Goal: Check status: Check status

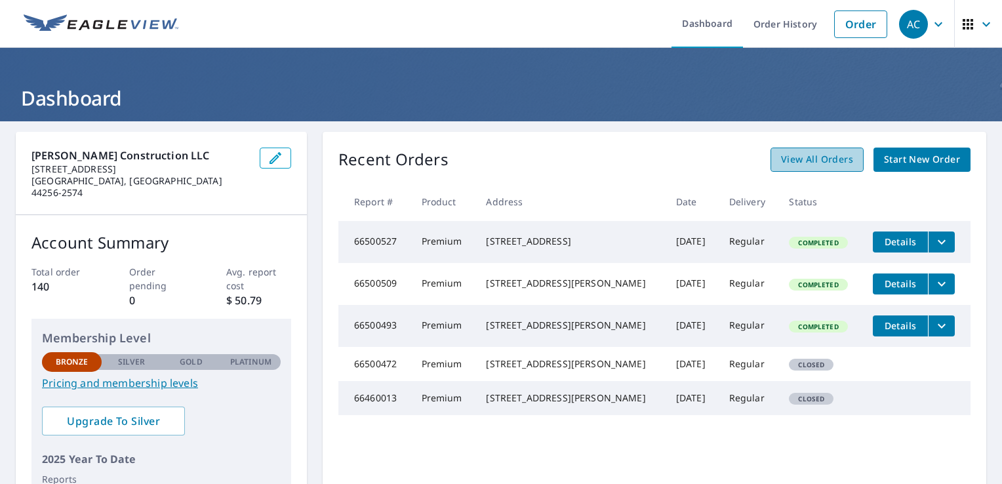
click at [811, 160] on span "View All Orders" at bounding box center [817, 159] width 72 height 16
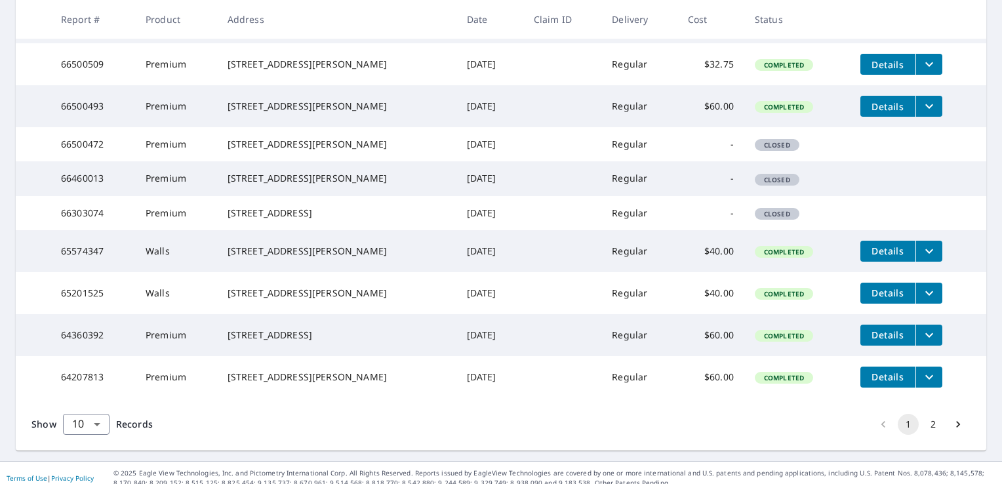
scroll to position [374, 0]
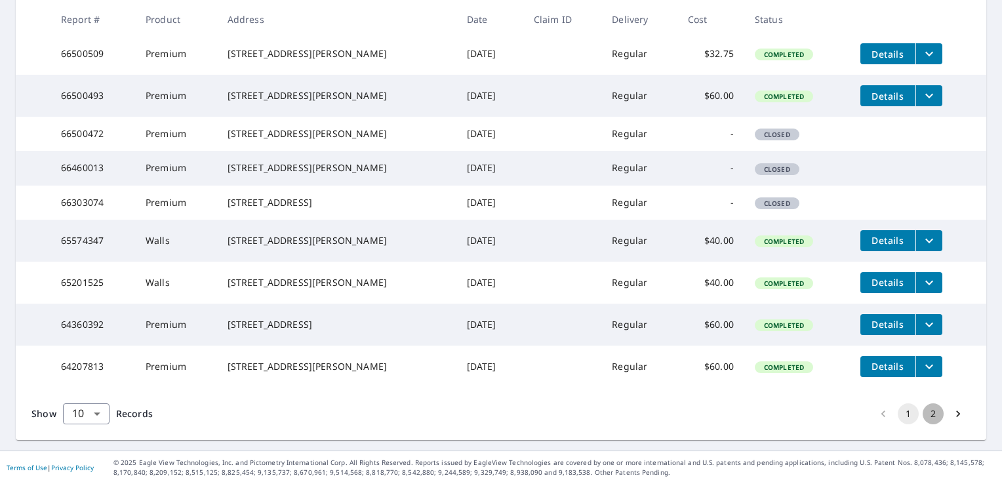
click at [922, 415] on button "2" at bounding box center [932, 413] width 21 height 21
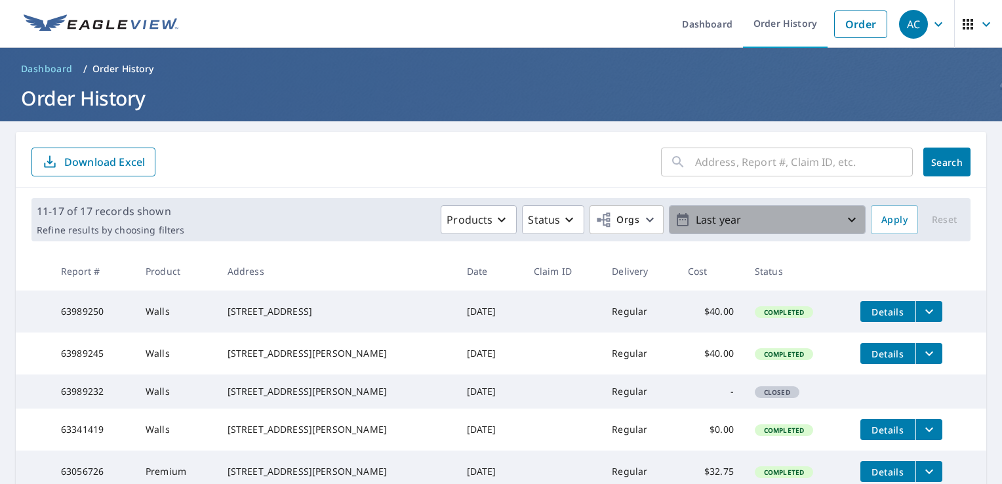
click at [751, 216] on p "Last year" at bounding box center [766, 219] width 153 height 23
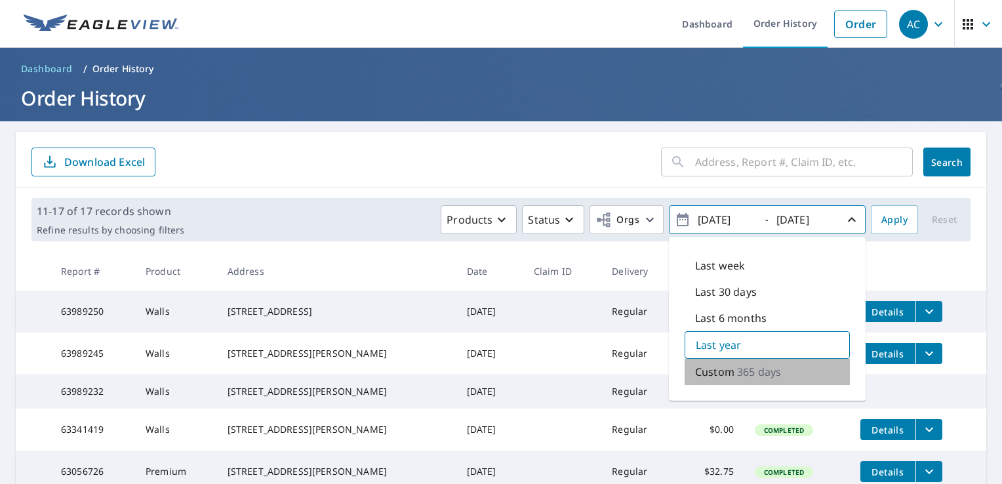
click at [743, 367] on p "365 days" at bounding box center [759, 372] width 44 height 16
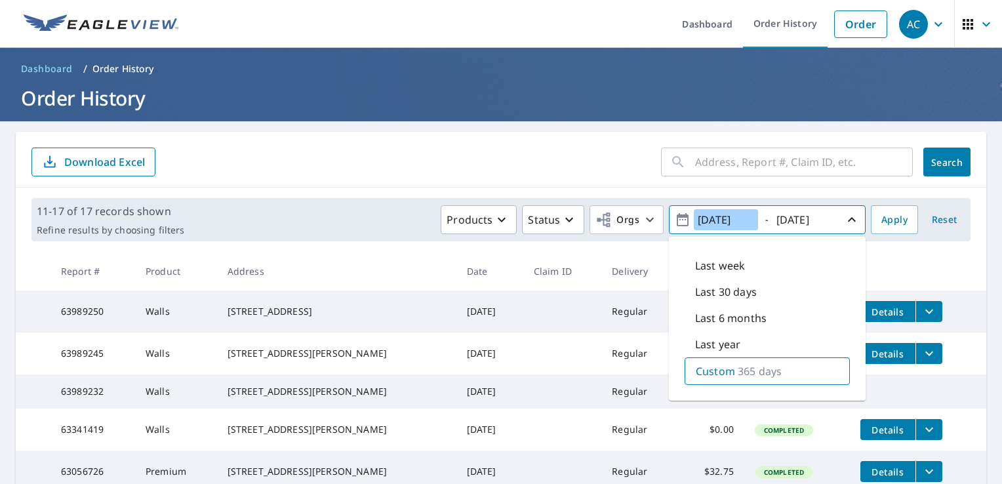
click at [710, 220] on input "[DATE]" at bounding box center [726, 219] width 64 height 21
type input "[DATE]"
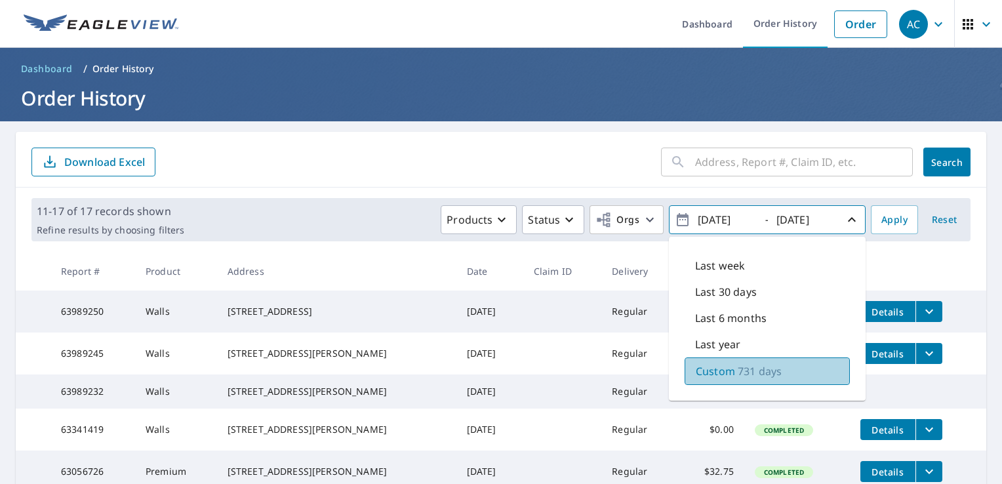
click at [737, 377] on p "731 days" at bounding box center [759, 371] width 44 height 16
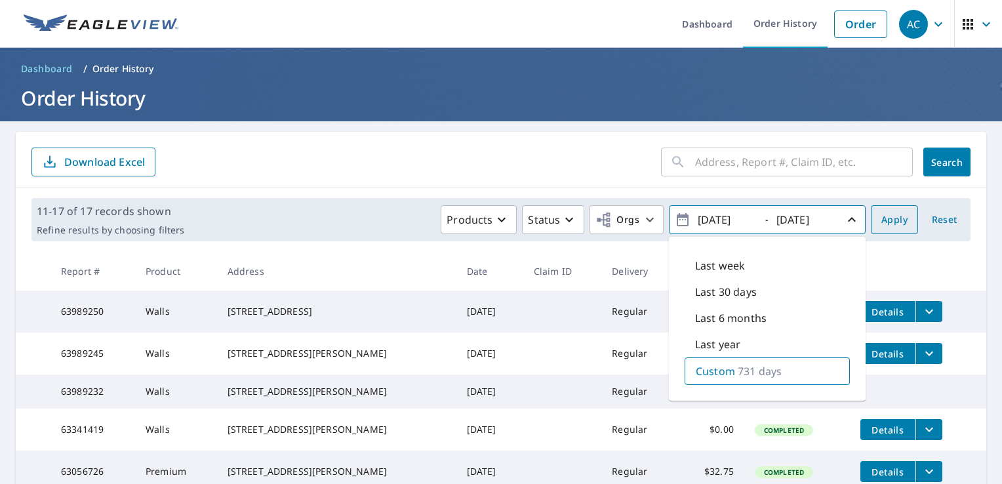
click at [894, 223] on span "Apply" at bounding box center [894, 220] width 26 height 16
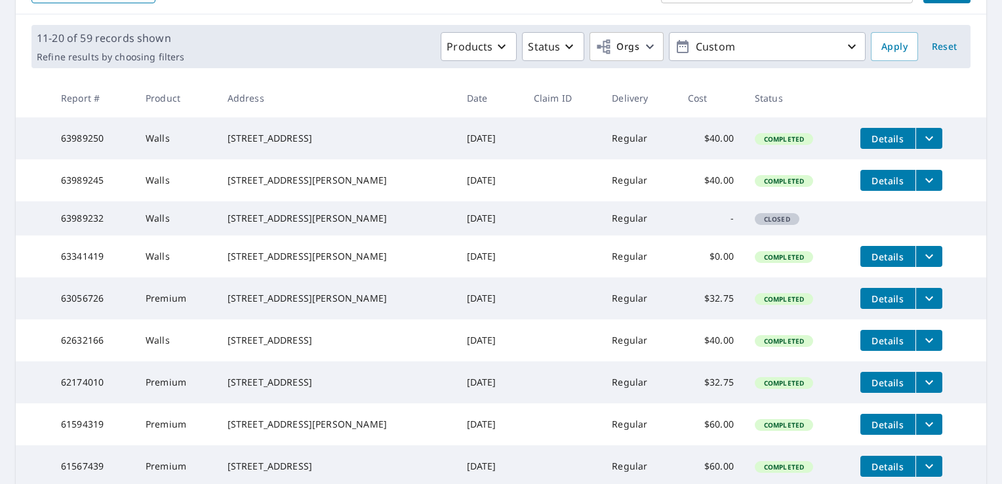
scroll to position [374, 0]
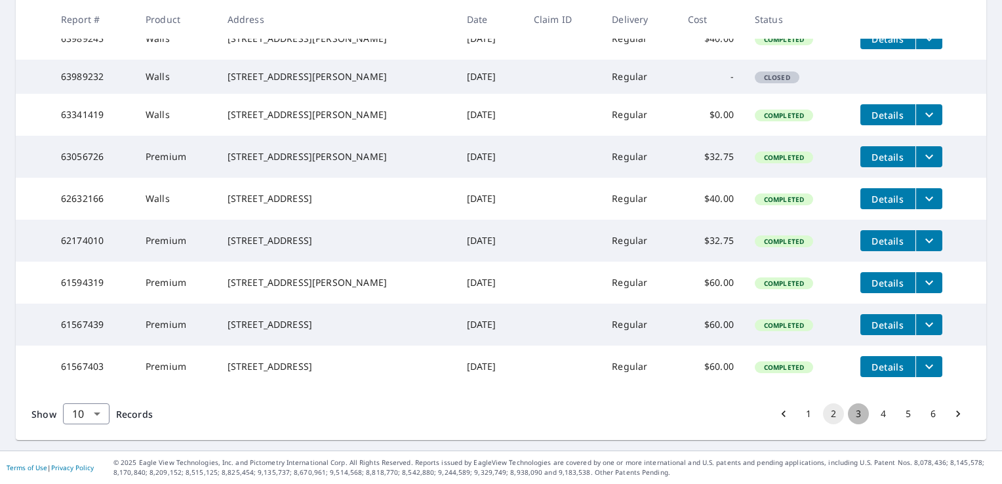
click at [848, 418] on button "3" at bounding box center [858, 413] width 21 height 21
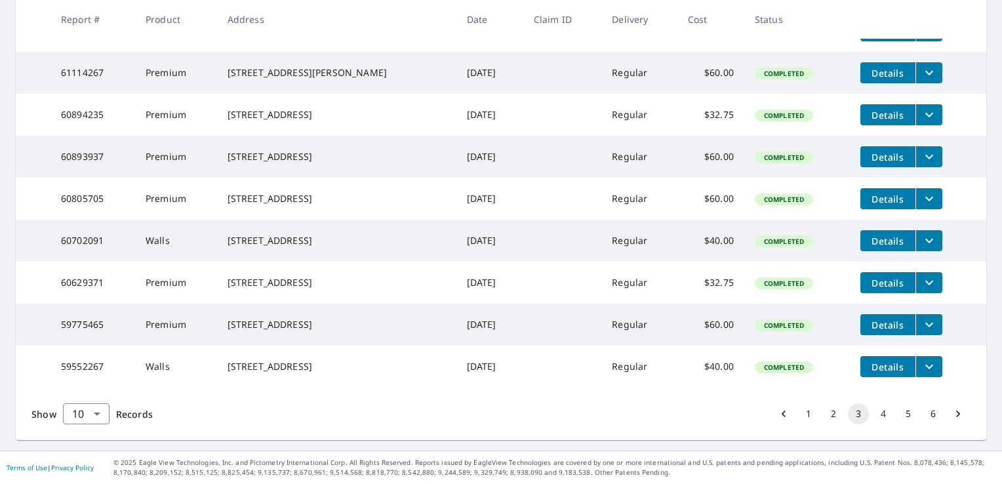
scroll to position [374, 0]
click at [874, 420] on button "4" at bounding box center [883, 413] width 21 height 21
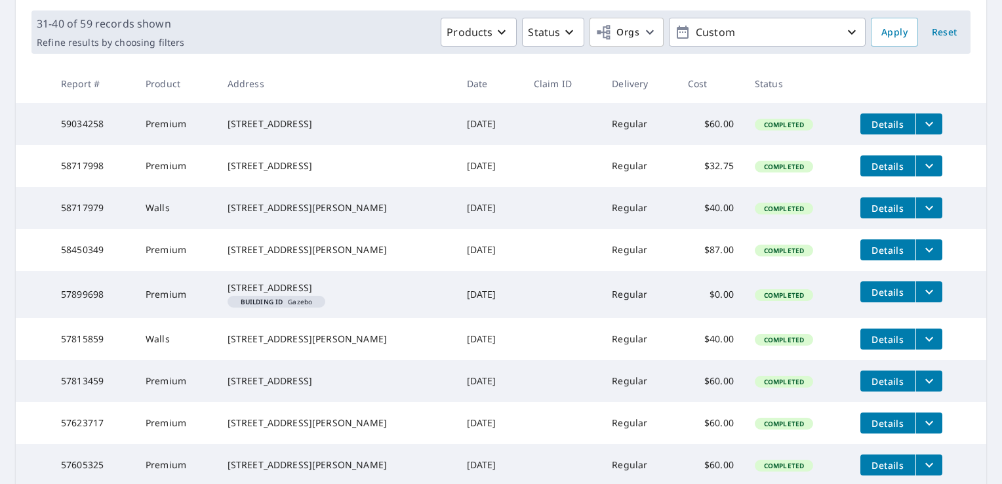
scroll to position [186, 0]
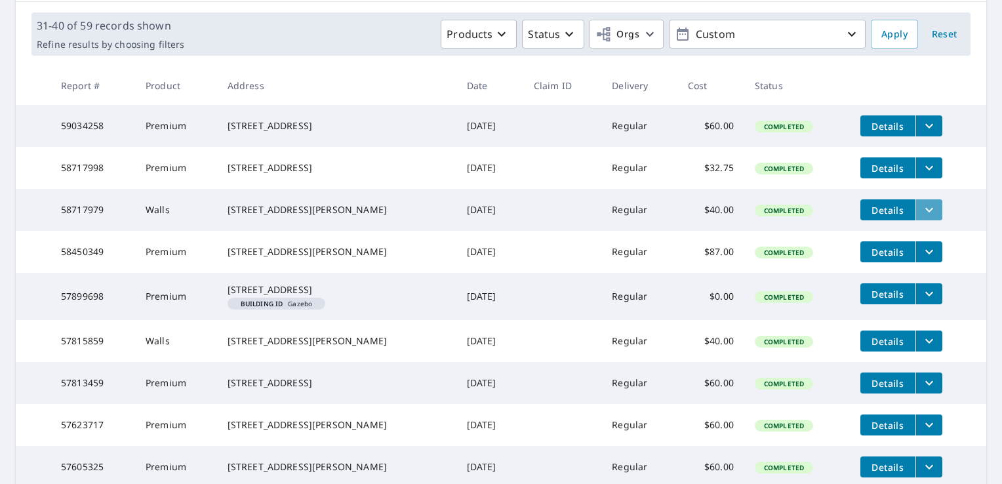
click at [921, 218] on icon "filesDropdownBtn-58717979" at bounding box center [929, 210] width 16 height 16
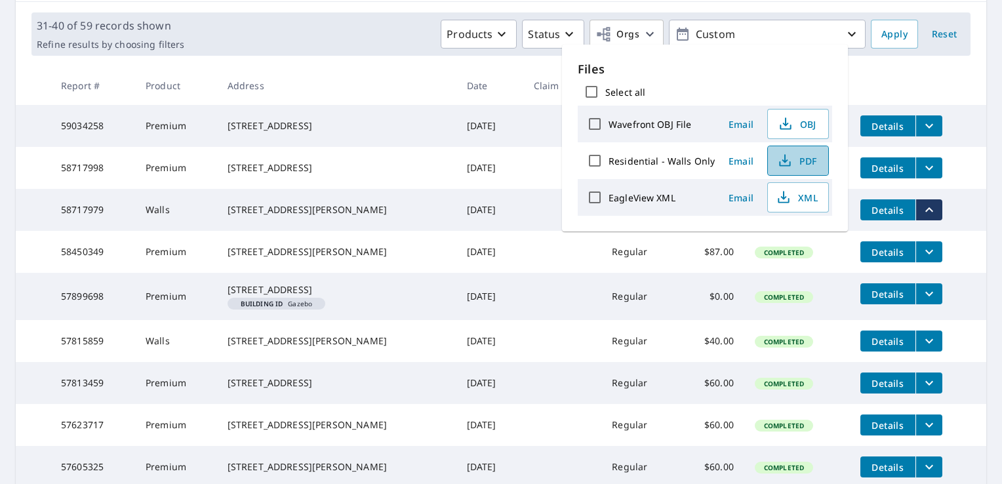
click at [798, 167] on span "PDF" at bounding box center [797, 161] width 42 height 16
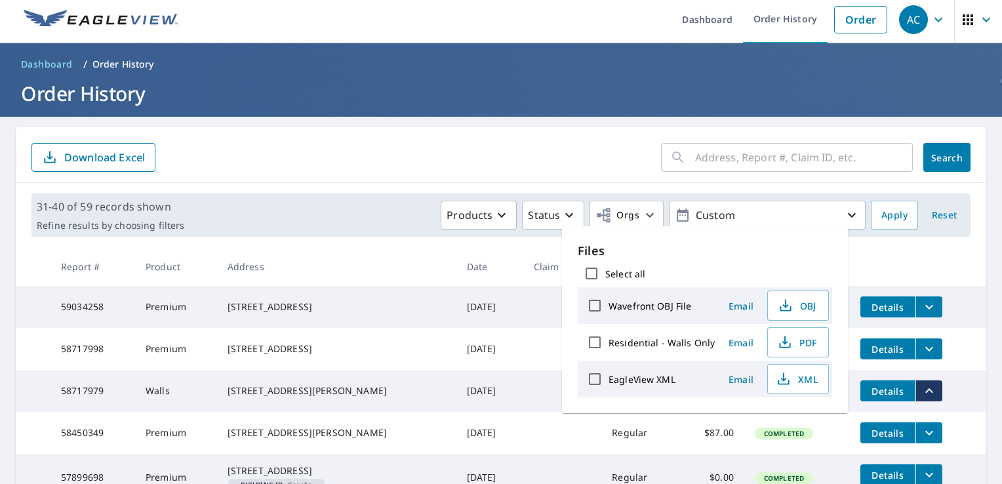
scroll to position [3, 0]
